Goal: Task Accomplishment & Management: Complete application form

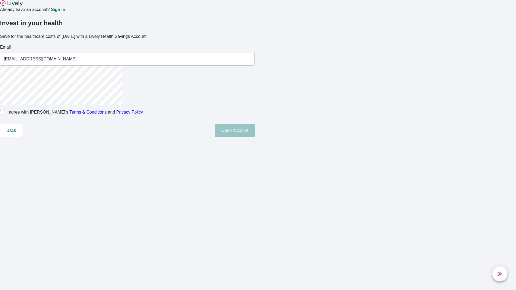
click at [4, 114] on input "I agree with Lively’s Terms & Conditions and Privacy Policy" at bounding box center [2, 112] width 4 height 4
checkbox input "true"
click at [255, 137] on button "Open Account" at bounding box center [235, 130] width 40 height 13
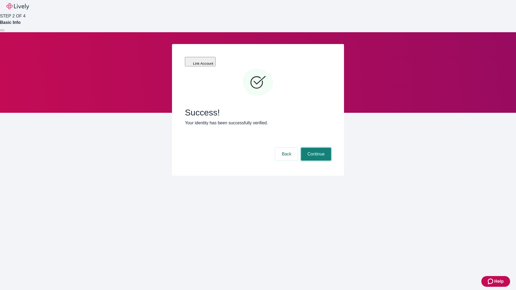
click at [315, 148] on button "Continue" at bounding box center [316, 154] width 30 height 13
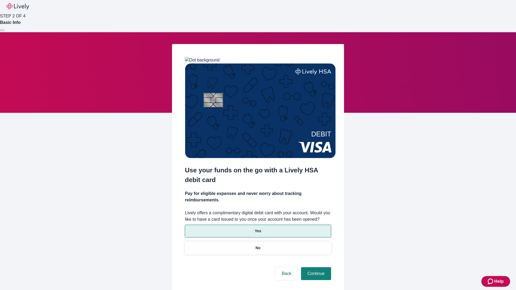
click at [258, 228] on p "Yes" at bounding box center [258, 231] width 6 height 6
click at [315, 267] on button "Continue" at bounding box center [316, 273] width 30 height 13
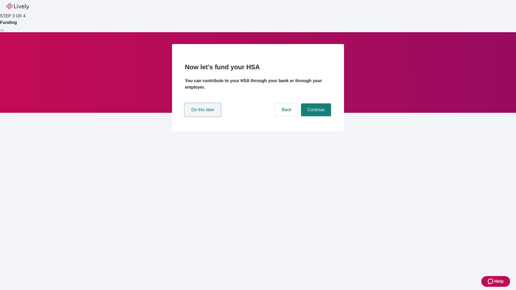
click at [203, 116] on button "Do this later" at bounding box center [203, 109] width 36 height 13
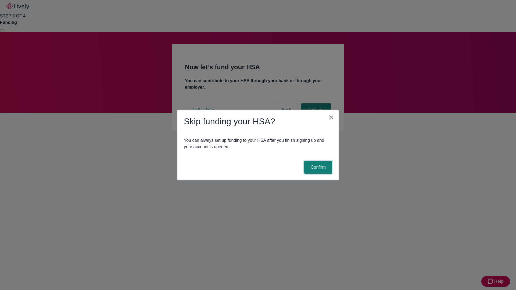
click at [317, 167] on button "Confirm" at bounding box center [318, 167] width 28 height 13
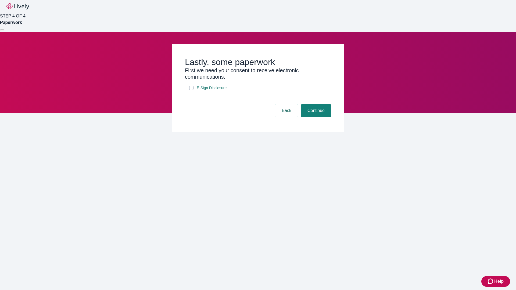
click at [191, 90] on input "E-Sign Disclosure" at bounding box center [191, 88] width 4 height 4
checkbox input "true"
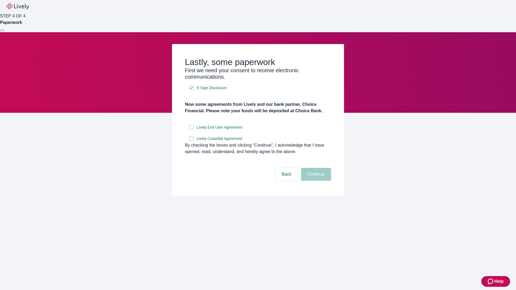
click at [191, 129] on input "Lively End User Agreement" at bounding box center [191, 127] width 4 height 4
checkbox input "true"
click at [191, 141] on input "Lively Custodial Agreement" at bounding box center [191, 138] width 4 height 4
checkbox input "true"
click at [315, 181] on button "Continue" at bounding box center [316, 174] width 30 height 13
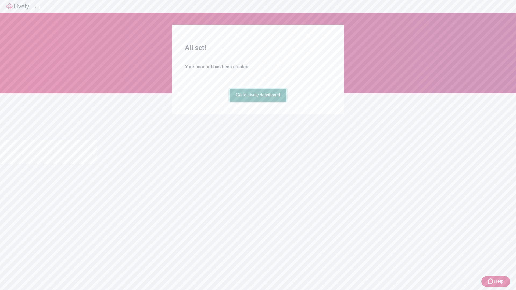
click at [258, 102] on link "Go to Lively dashboard" at bounding box center [257, 95] width 57 height 13
